Goal: Task Accomplishment & Management: Use online tool/utility

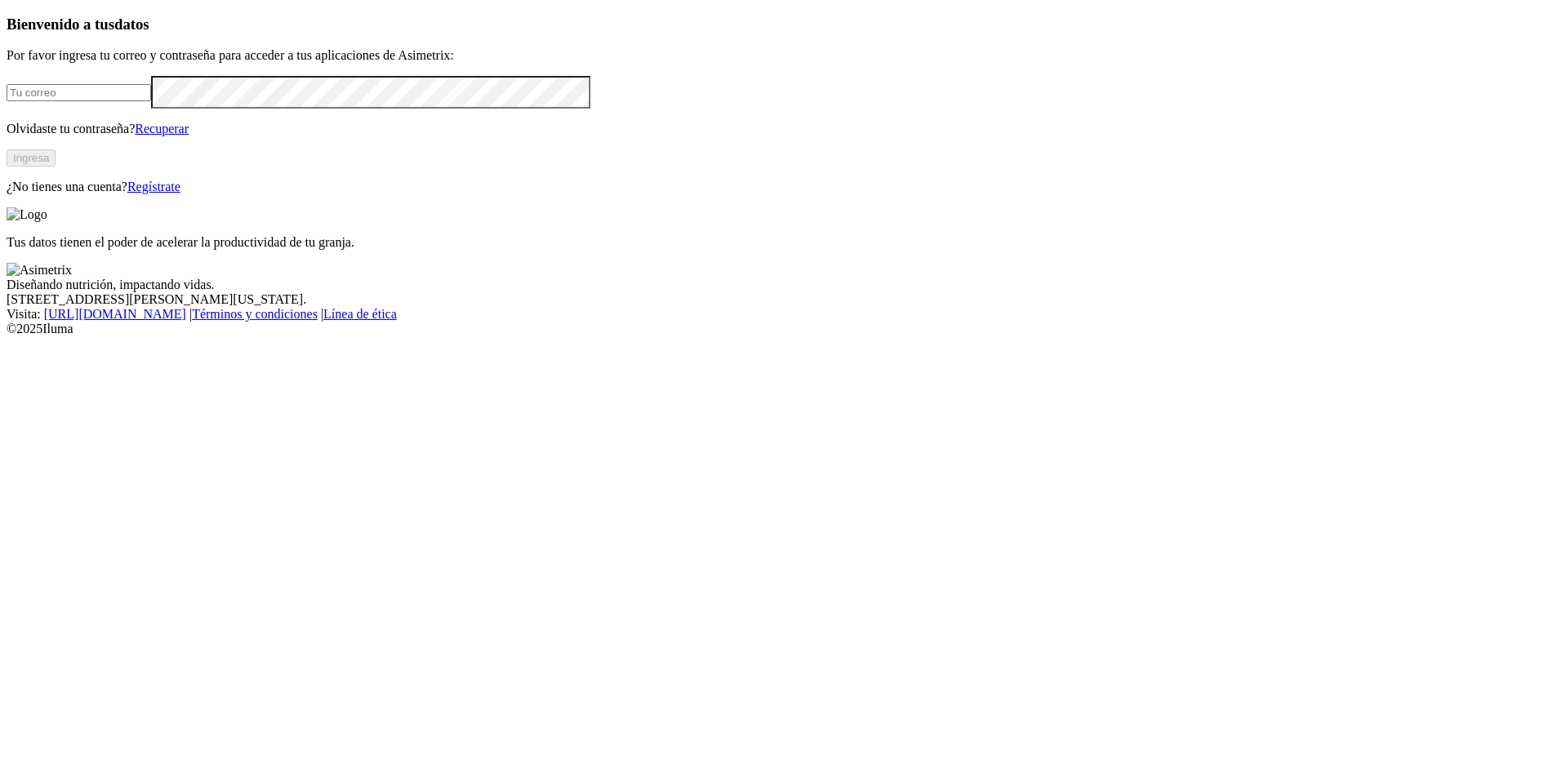
type input "[PERSON_NAME][EMAIL_ADDRESS][PERSON_NAME][DOMAIN_NAME]"
click at [241, 194] on div "Bienvenido a tus datos Por favor ingresa tu correo y contraseña para acceder a …" at bounding box center [784, 105] width 1555 height 179
click at [55, 166] on button "Ingresa" at bounding box center [31, 158] width 49 height 17
